Goal: Find specific page/section: Find specific page/section

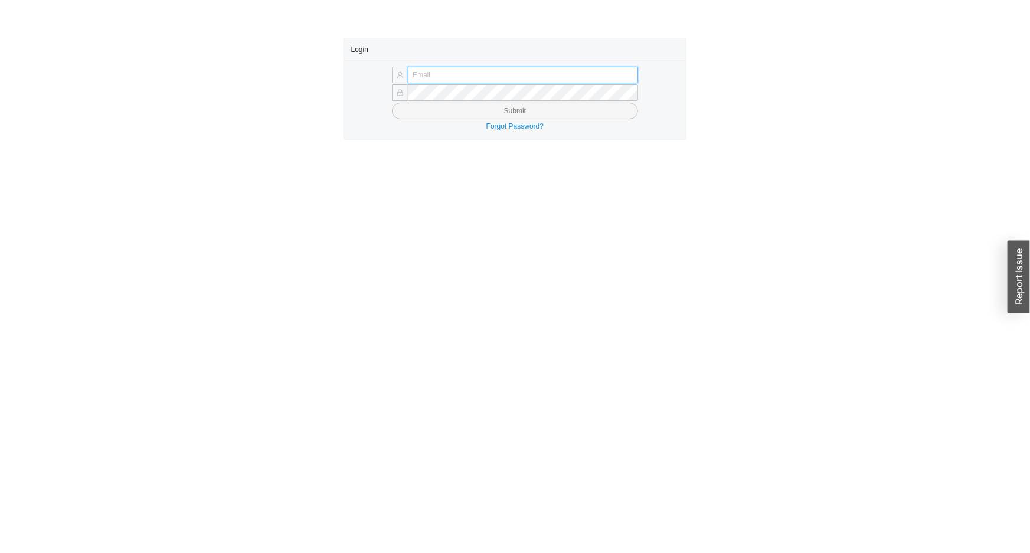
type input "[EMAIL_ADDRESS][DOMAIN_NAME]"
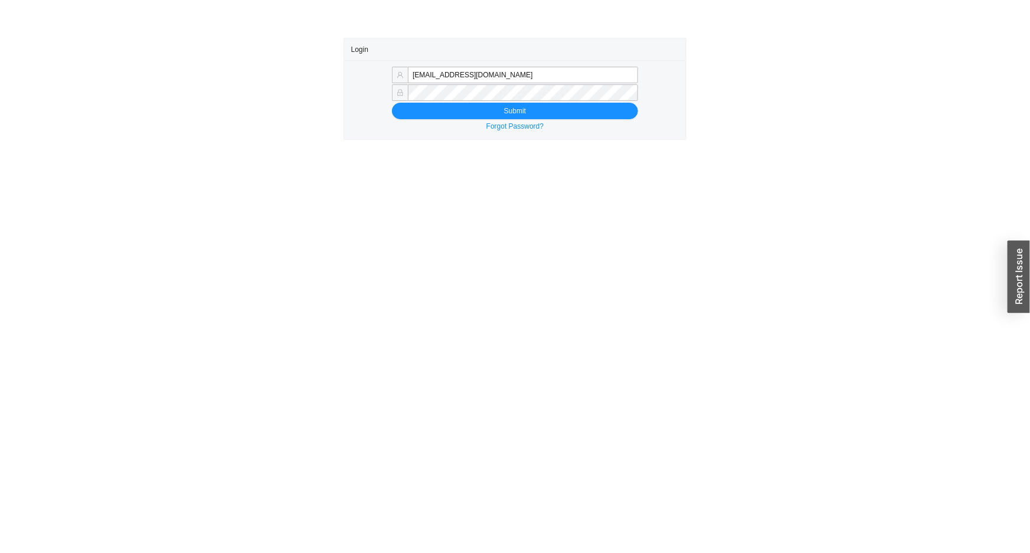
click at [509, 119] on div "[EMAIL_ADDRESS][DOMAIN_NAME] Submit Forgot Password?" at bounding box center [515, 99] width 342 height 79
click at [493, 112] on button "Submit" at bounding box center [515, 111] width 246 height 17
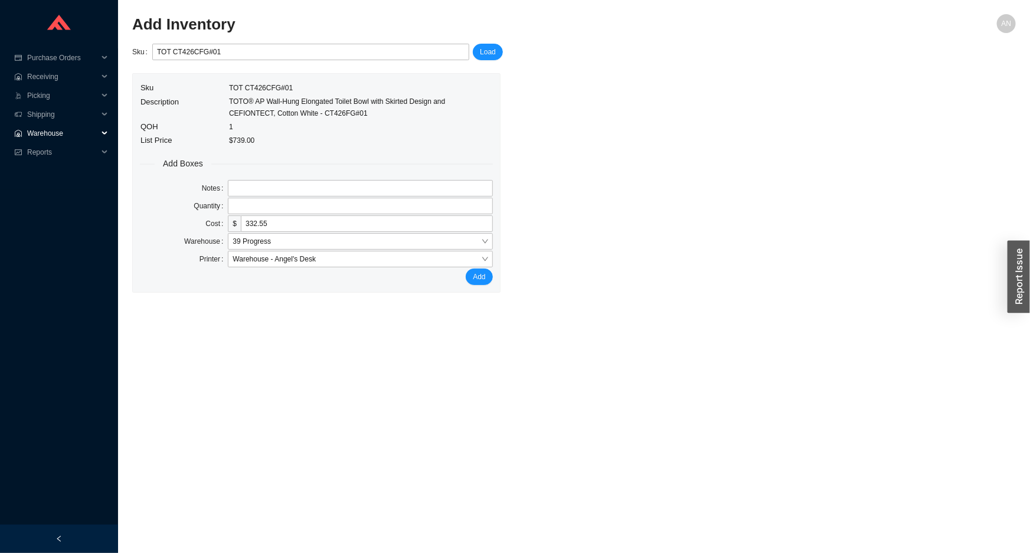
click at [64, 138] on span "Warehouse" at bounding box center [62, 133] width 71 height 19
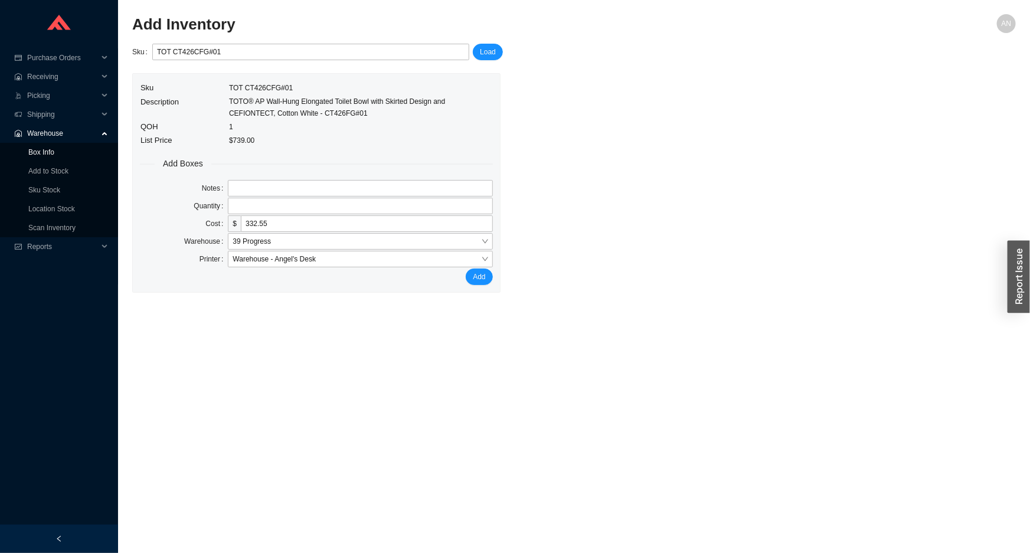
click at [53, 149] on link "Box Info" at bounding box center [41, 152] width 26 height 8
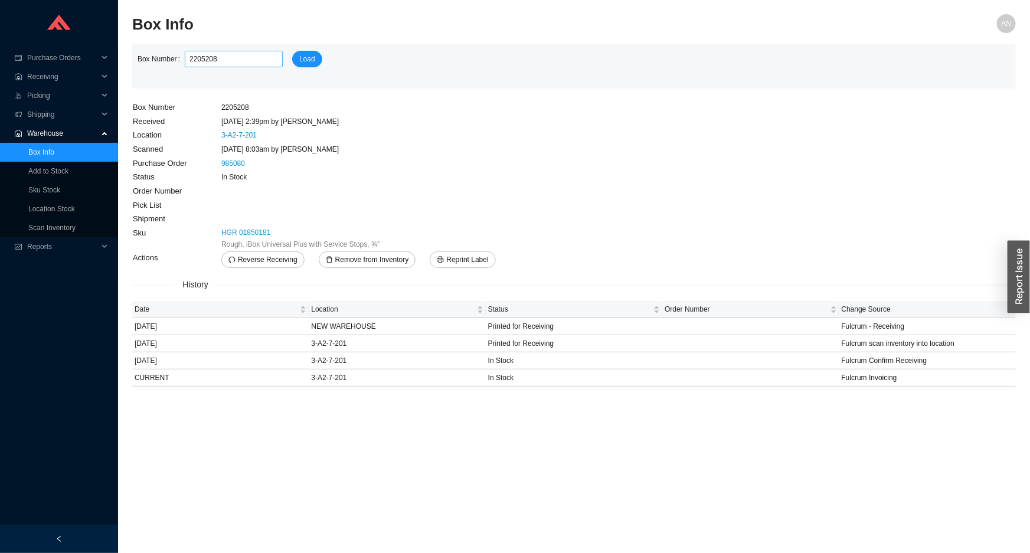
click at [224, 64] on input "2205208" at bounding box center [234, 59] width 98 height 17
type input "2"
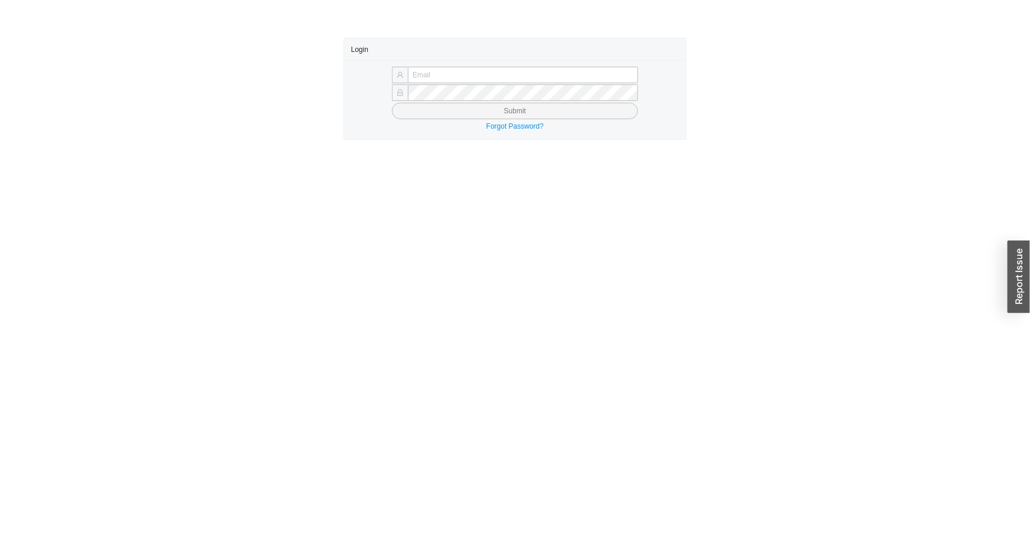
type input "[EMAIL_ADDRESS][DOMAIN_NAME]"
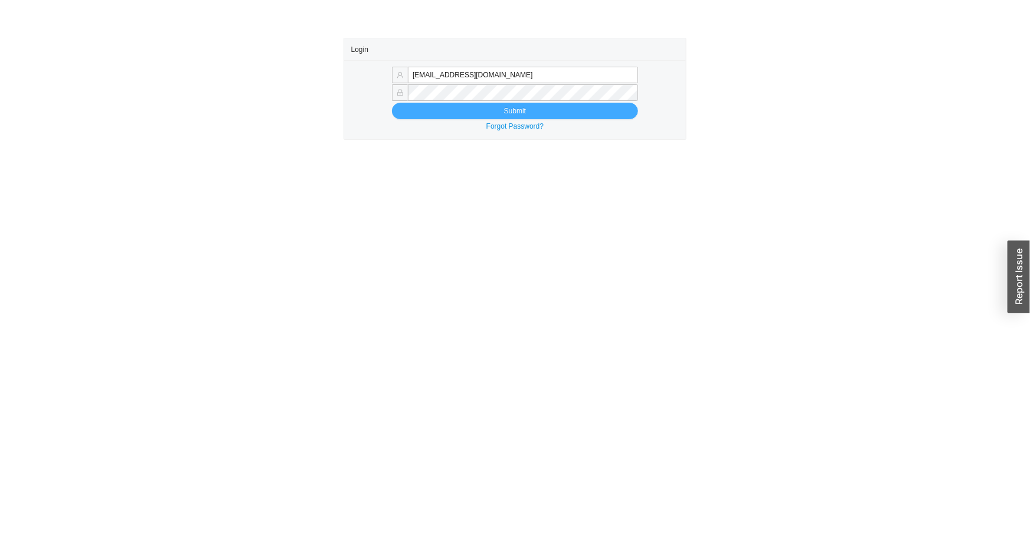
click at [458, 111] on button "Submit" at bounding box center [515, 111] width 246 height 17
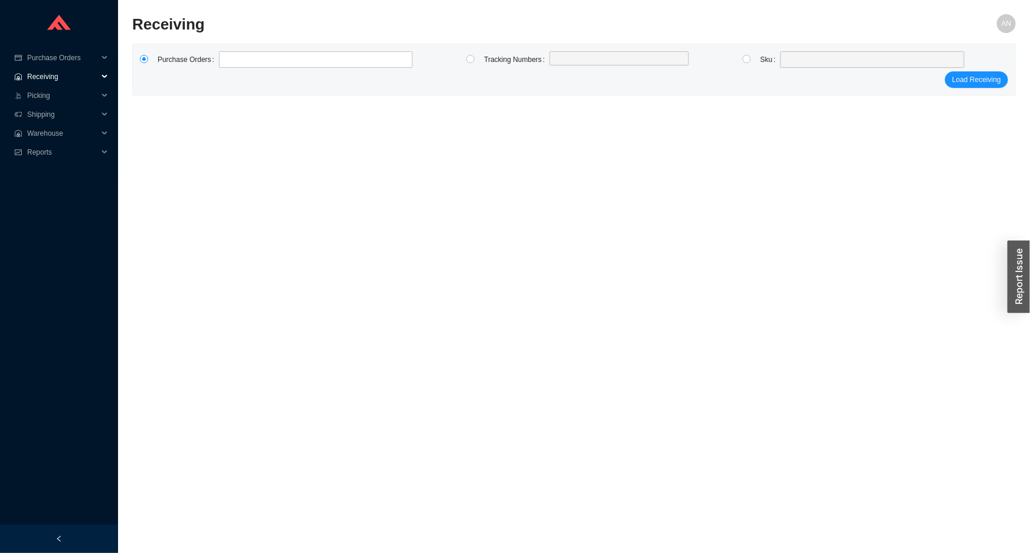
click at [60, 83] on span "Receiving" at bounding box center [62, 76] width 71 height 19
click at [60, 100] on link "Receiving" at bounding box center [43, 95] width 31 height 8
click at [60, 97] on link "Receiving" at bounding box center [43, 95] width 31 height 8
type input "984467"
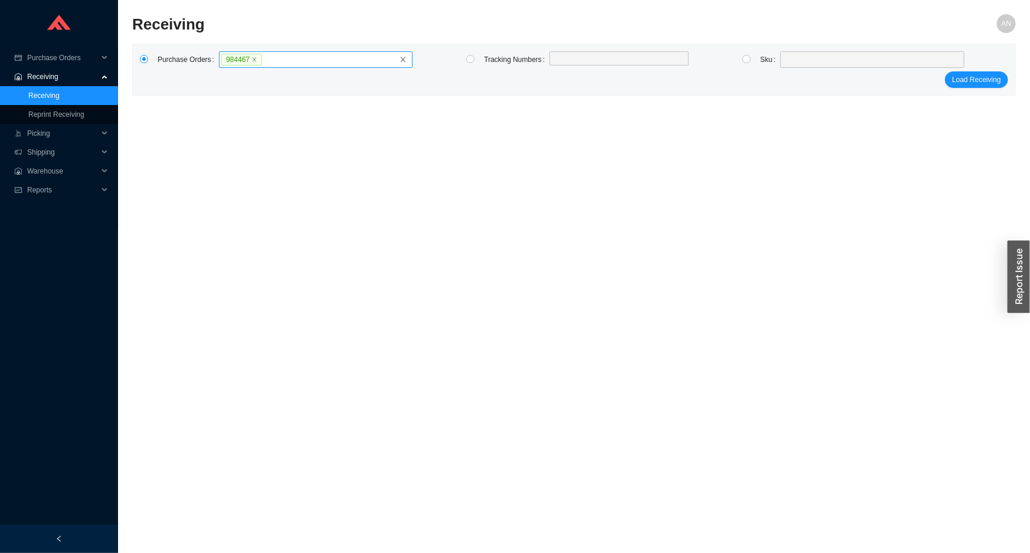
click button "Load Receiving" at bounding box center [976, 79] width 63 height 17
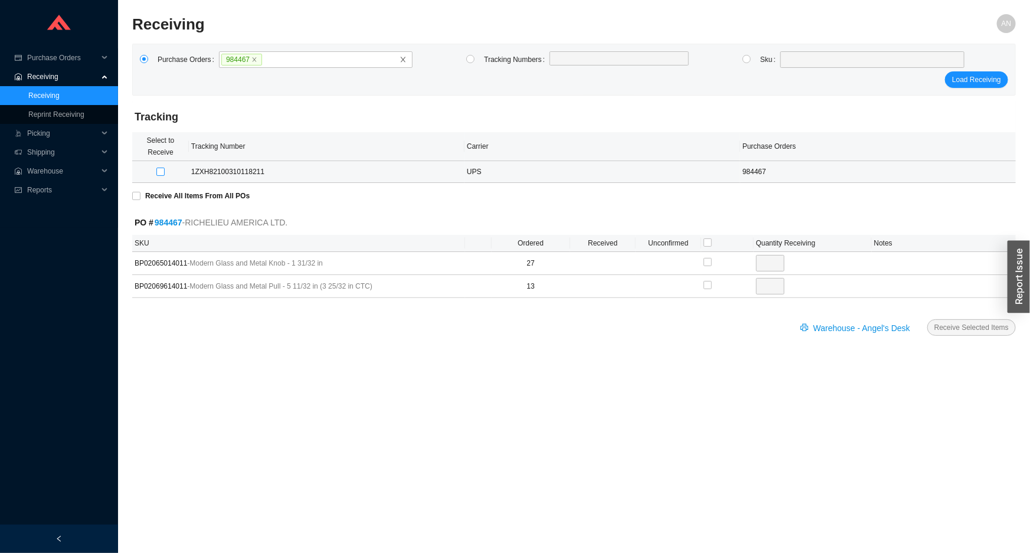
click at [159, 171] on input "checkbox" at bounding box center [160, 172] width 8 height 8
checkbox input "true"
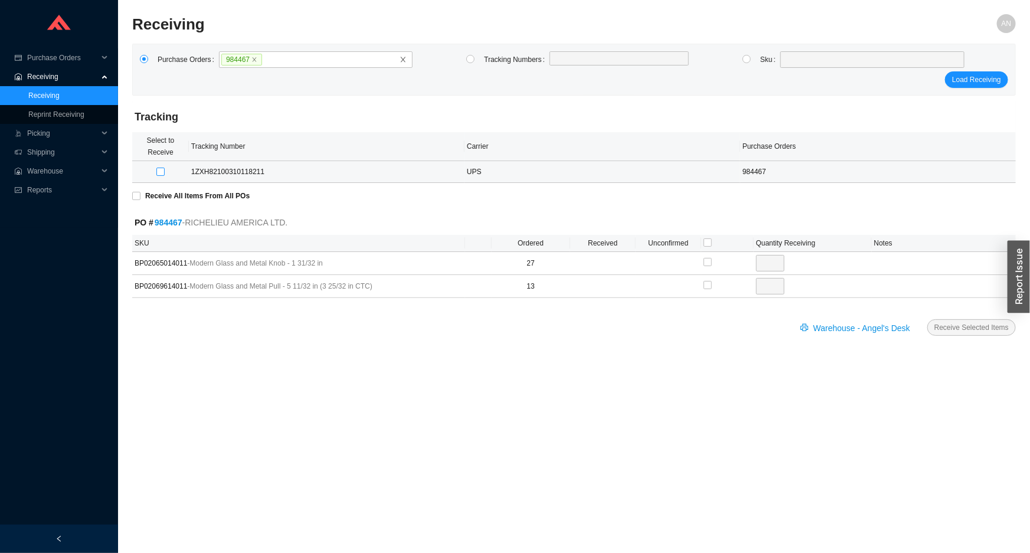
type input "27"
checkbox input "true"
type input "13"
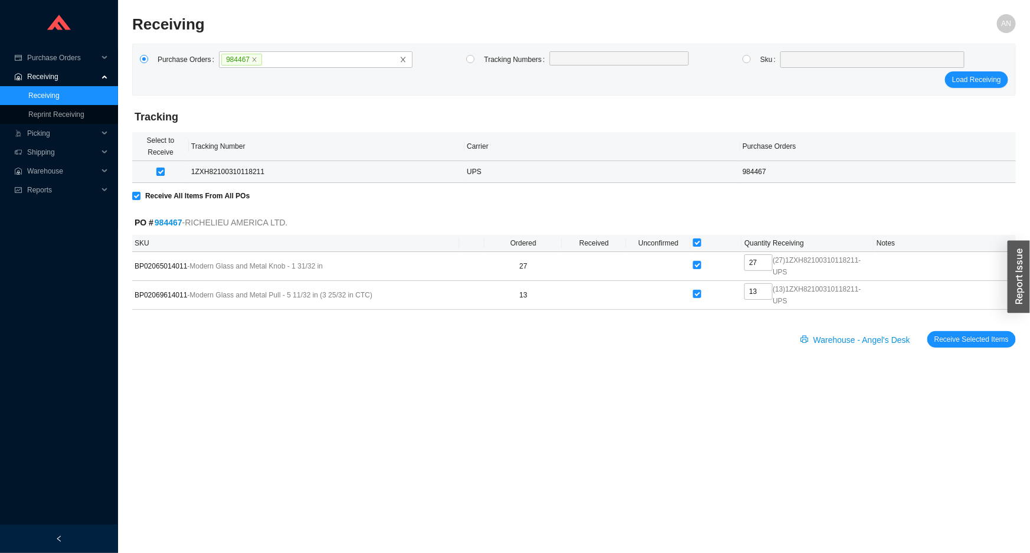
click at [159, 171] on input "checkbox" at bounding box center [160, 172] width 8 height 8
checkbox input "false"
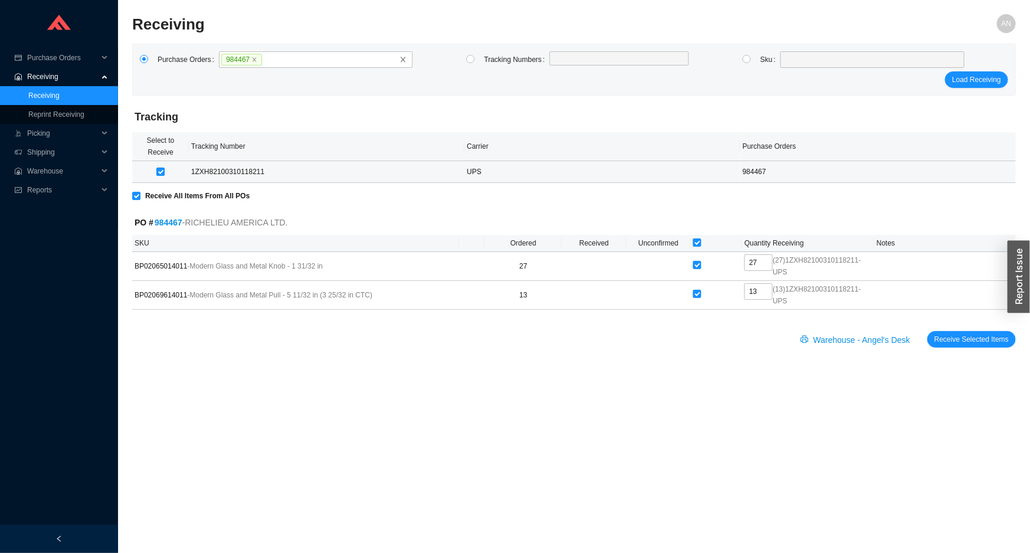
checkbox input "false"
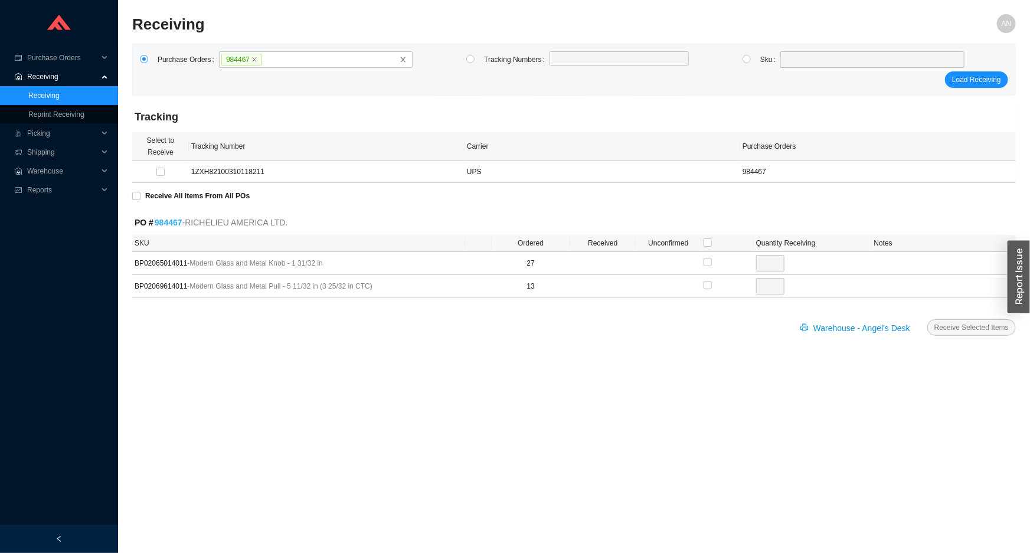
click at [165, 221] on link "984467" at bounding box center [169, 222] width 28 height 9
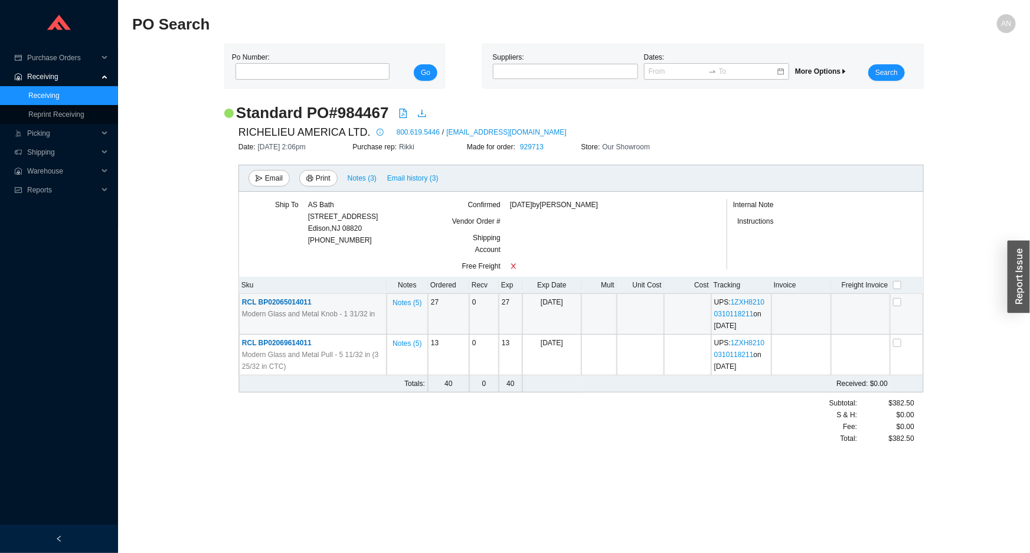
click at [261, 299] on span "RCL BP02065014011" at bounding box center [277, 302] width 70 height 8
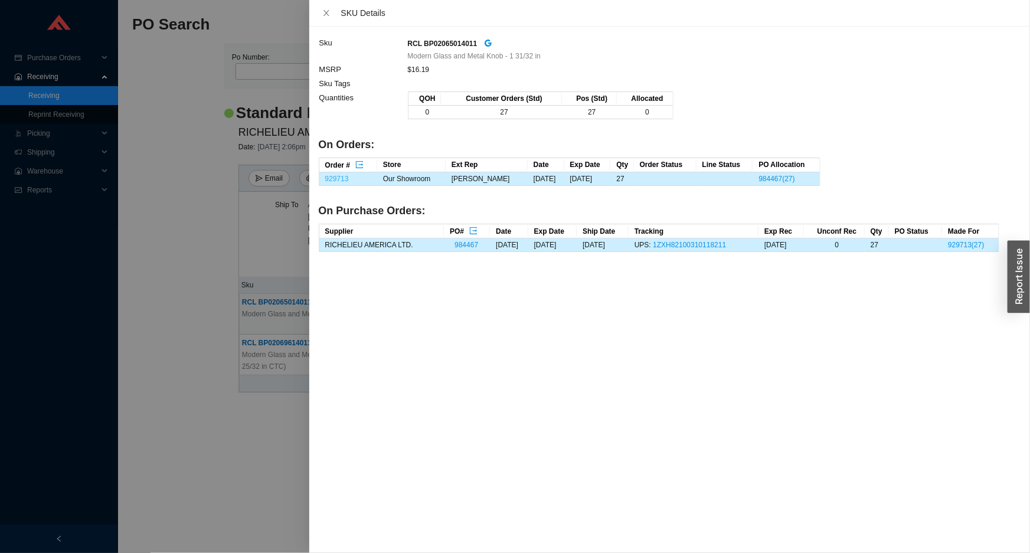
click at [335, 181] on link "929713" at bounding box center [337, 179] width 24 height 8
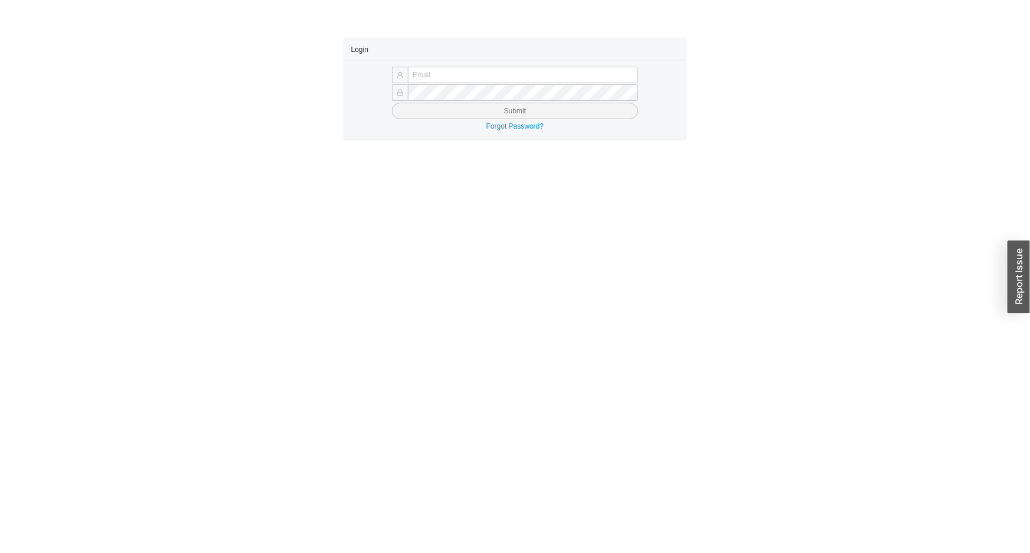
type input "[EMAIL_ADDRESS][DOMAIN_NAME]"
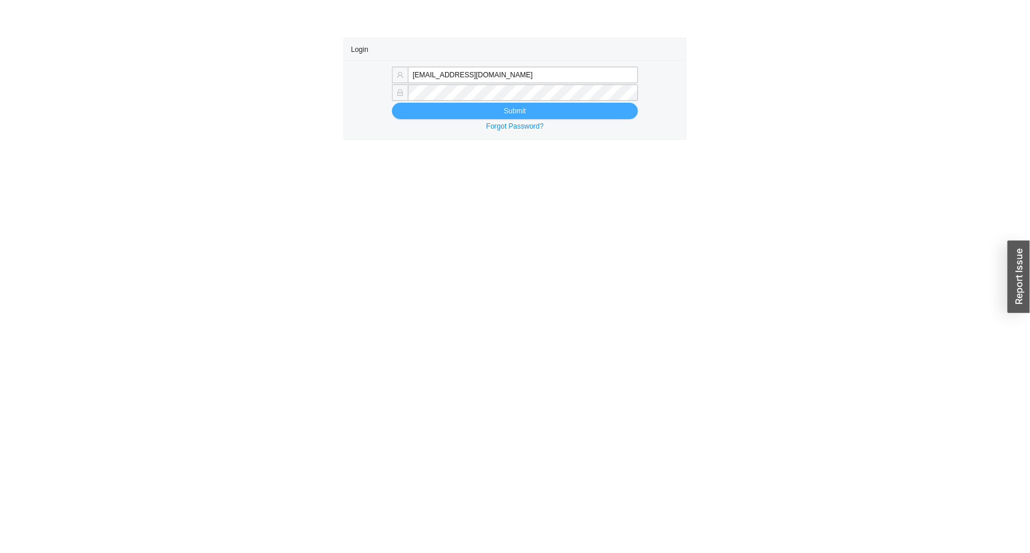
click at [468, 113] on button "Submit" at bounding box center [515, 111] width 246 height 17
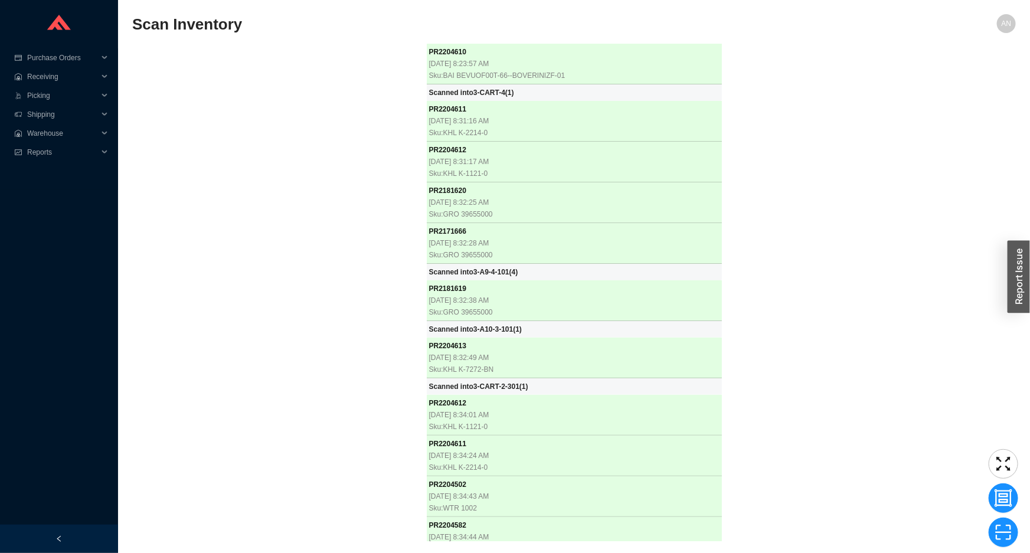
scroll to position [22602, 0]
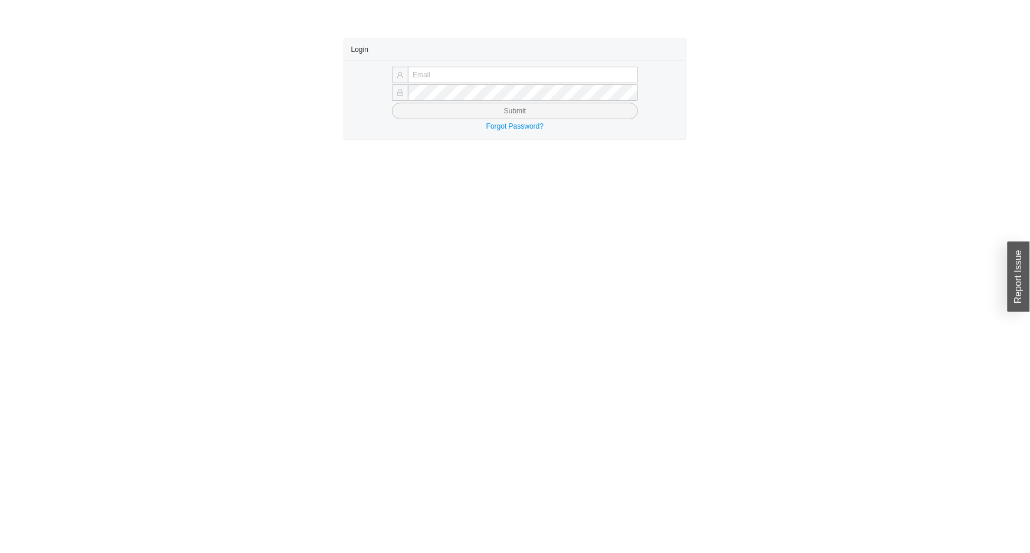
type input "[EMAIL_ADDRESS][DOMAIN_NAME]"
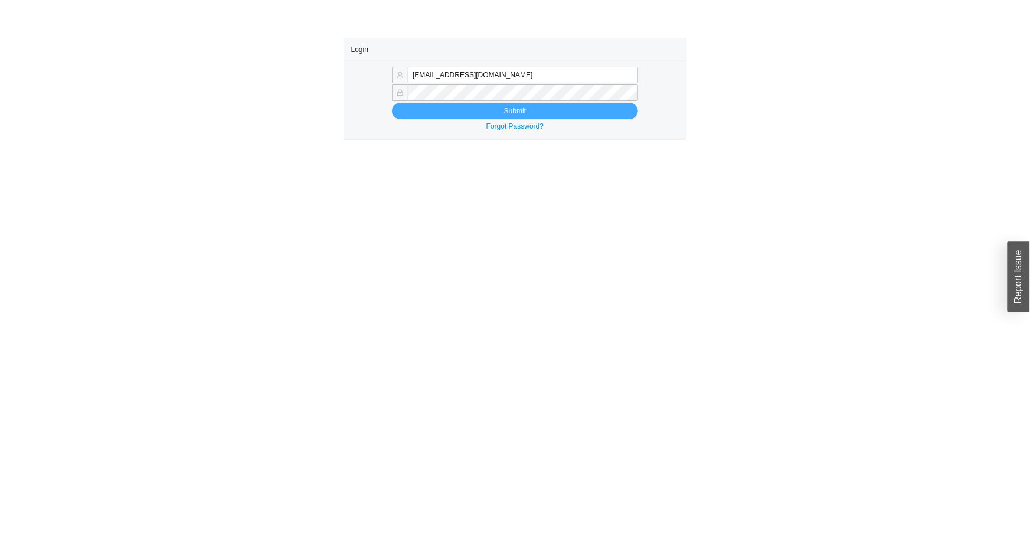
click at [469, 114] on button "Submit" at bounding box center [515, 111] width 246 height 17
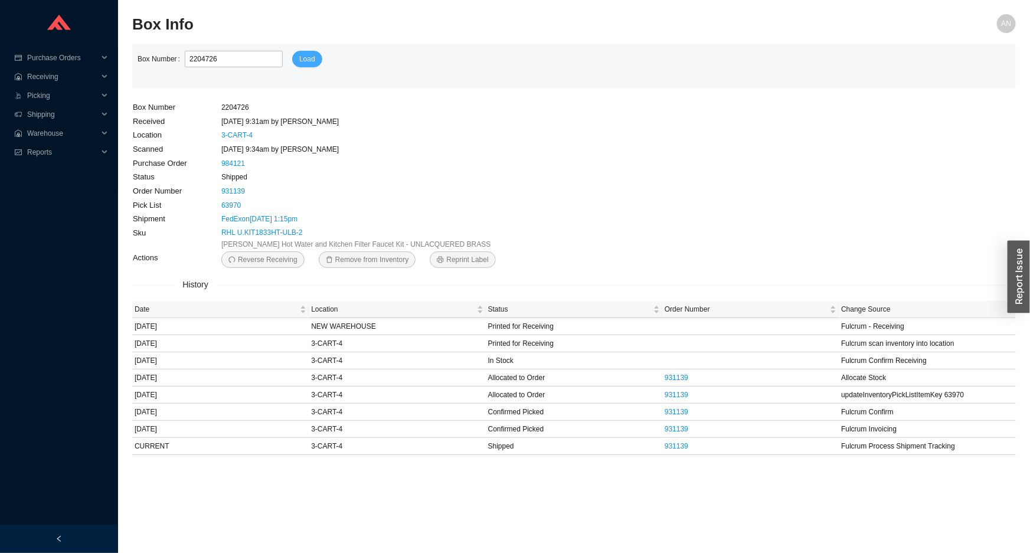
click at [299, 59] on span "Load" at bounding box center [307, 59] width 16 height 12
click at [64, 135] on span "Warehouse" at bounding box center [62, 133] width 71 height 19
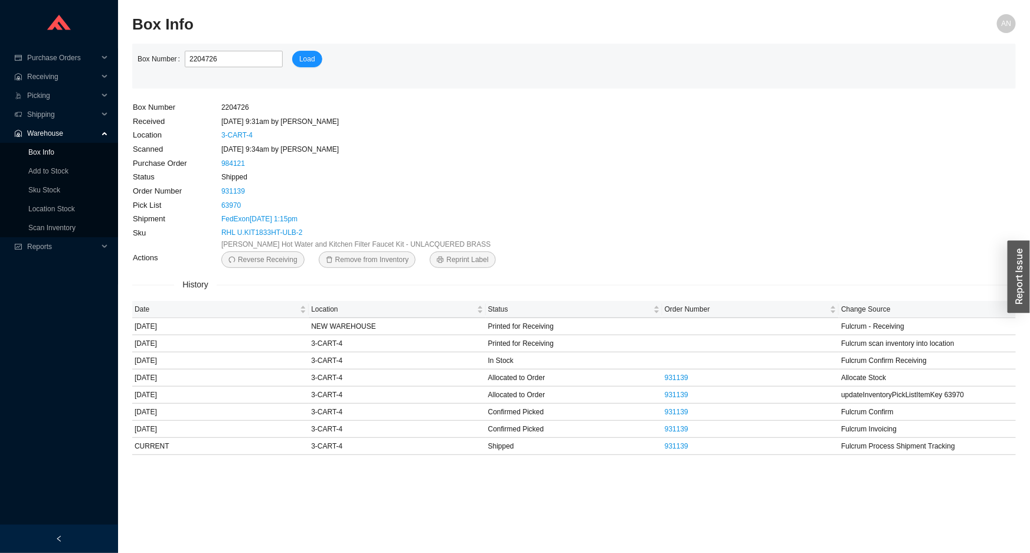
click at [54, 150] on link "Box Info" at bounding box center [41, 152] width 26 height 8
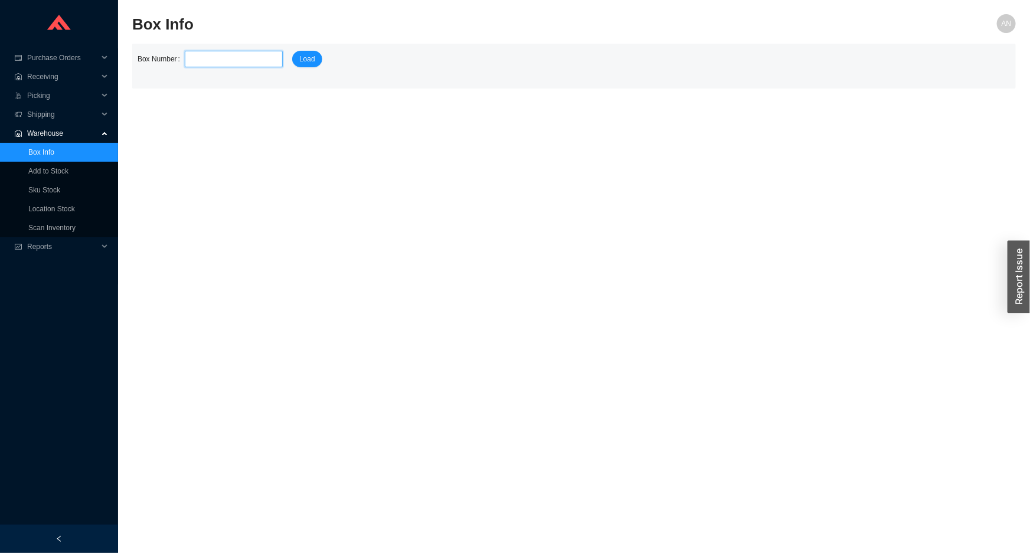
click at [202, 53] on input "tel" at bounding box center [234, 59] width 98 height 17
